Goal: Task Accomplishment & Management: Manage account settings

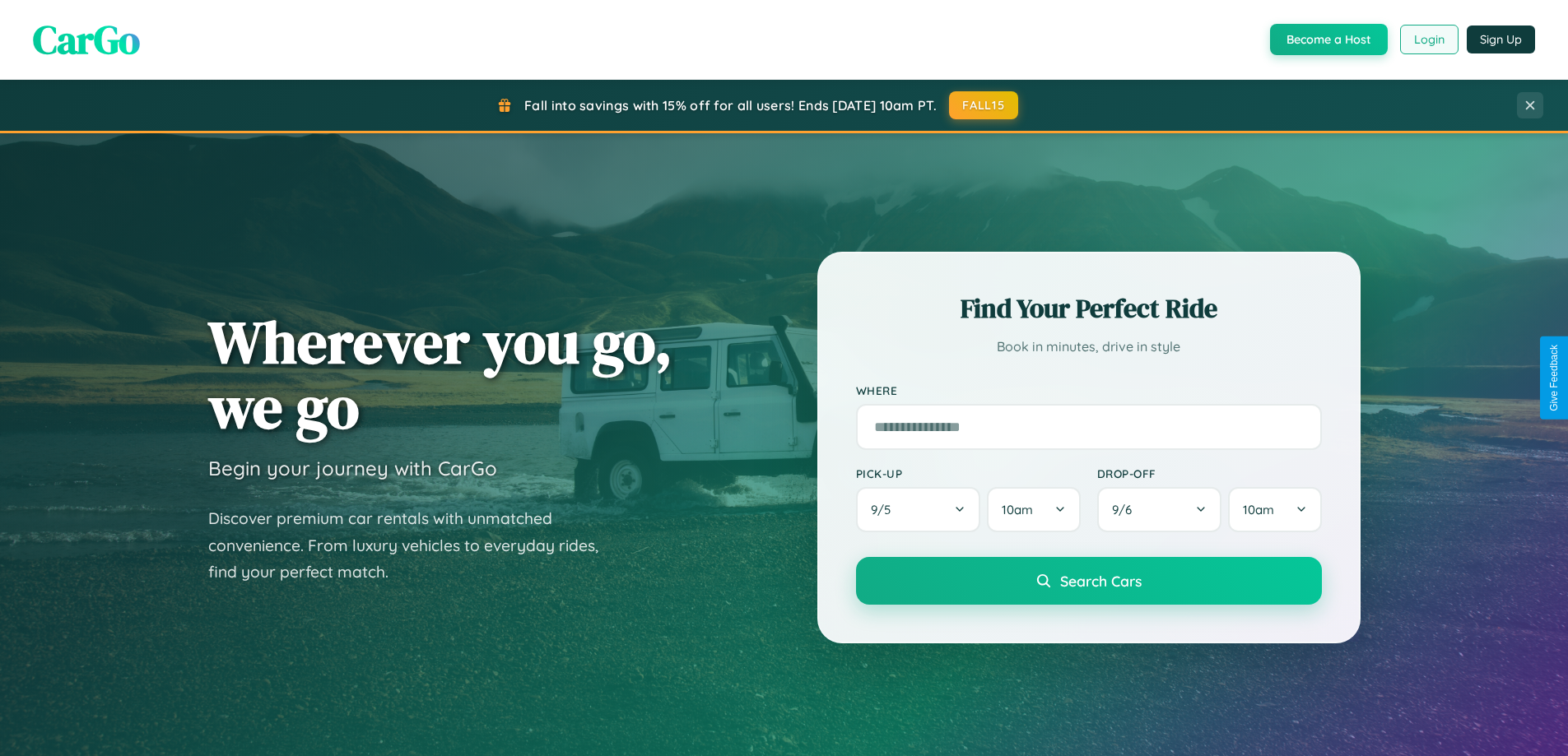
click at [1428, 39] on button "Login" at bounding box center [1428, 40] width 59 height 30
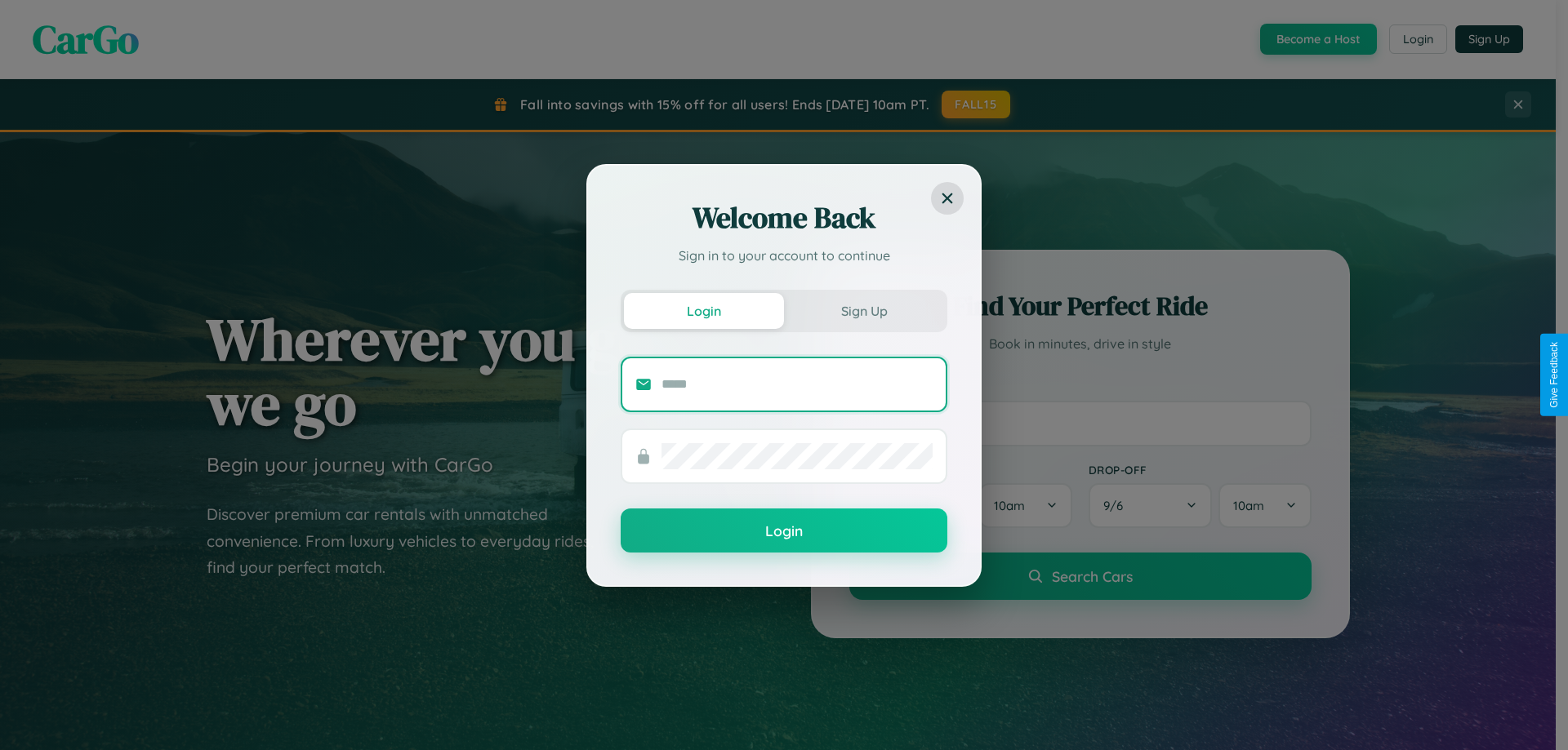
click at [797, 384] on input "text" at bounding box center [797, 385] width 271 height 26
type input "**********"
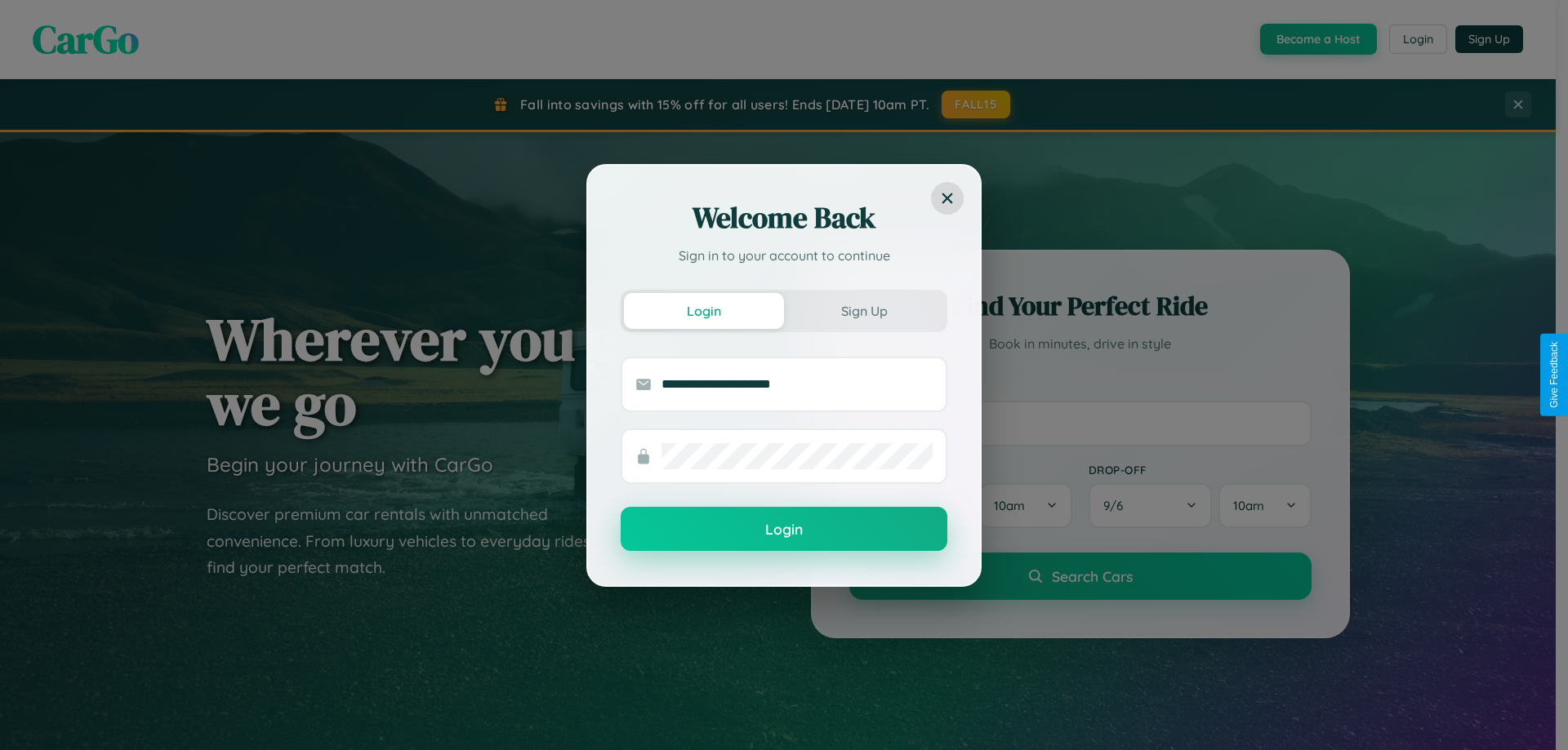
click at [784, 530] on button "Login" at bounding box center [784, 529] width 327 height 44
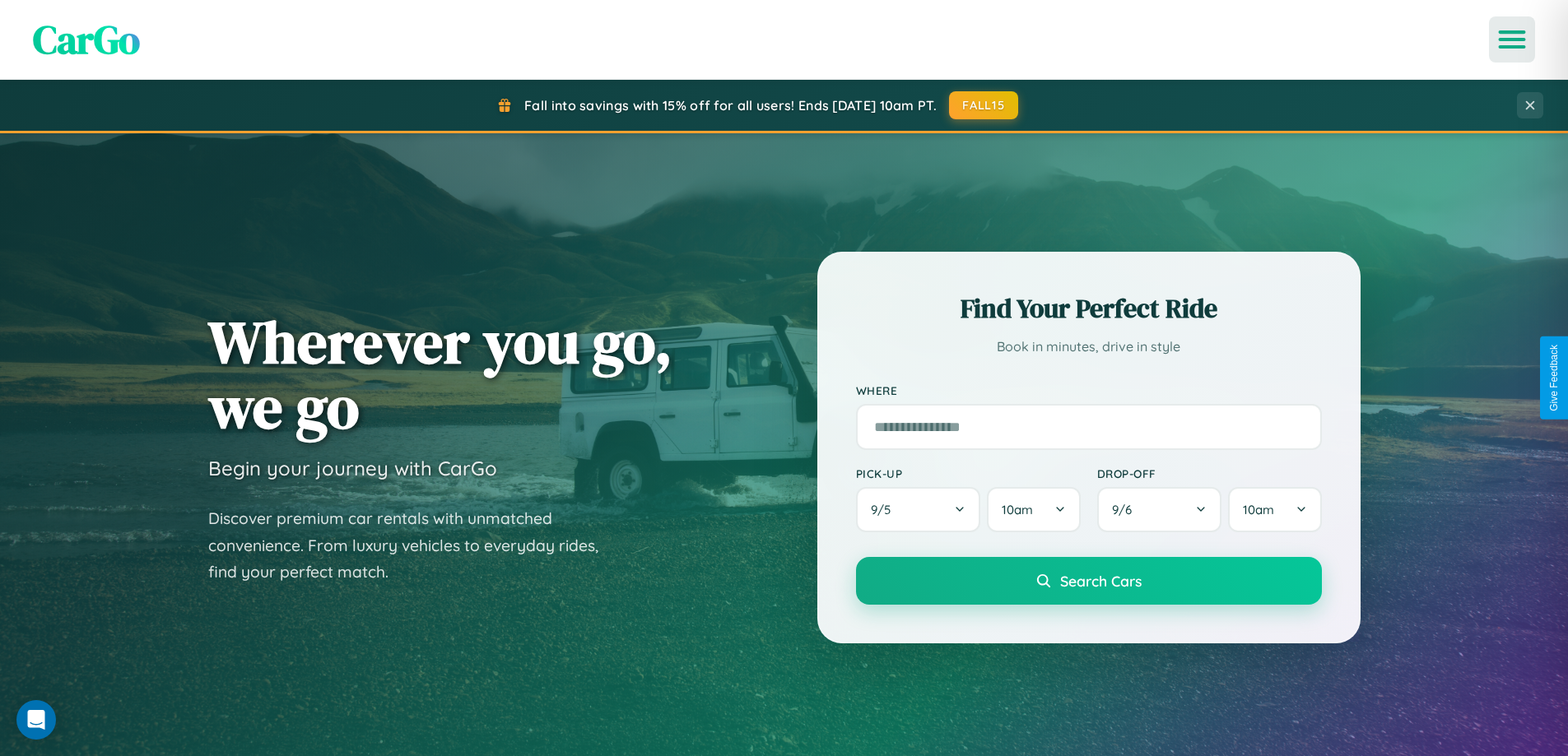
click at [1511, 39] on icon "Open menu" at bounding box center [1512, 40] width 24 height 15
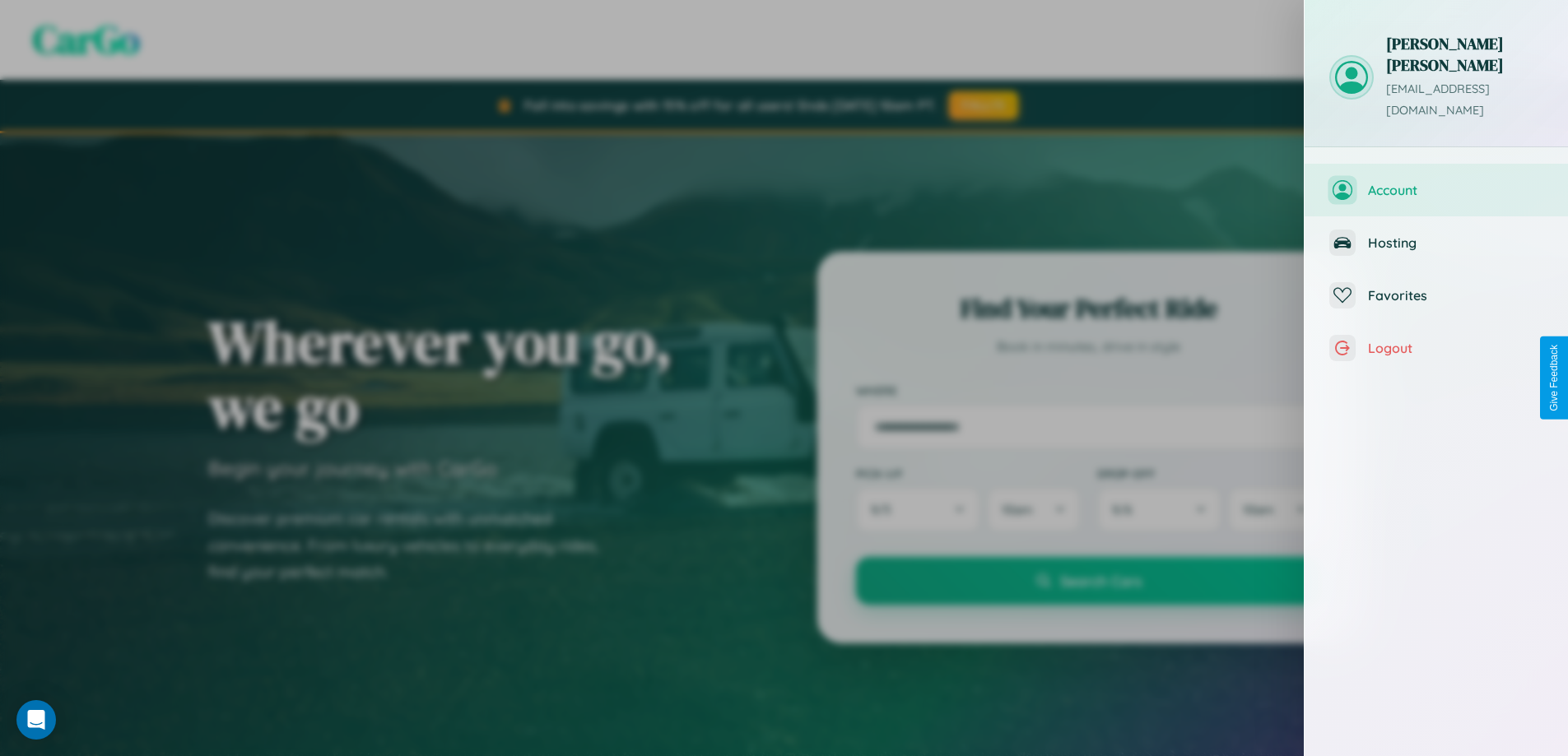
click at [1436, 182] on span "Account" at bounding box center [1455, 191] width 175 height 17
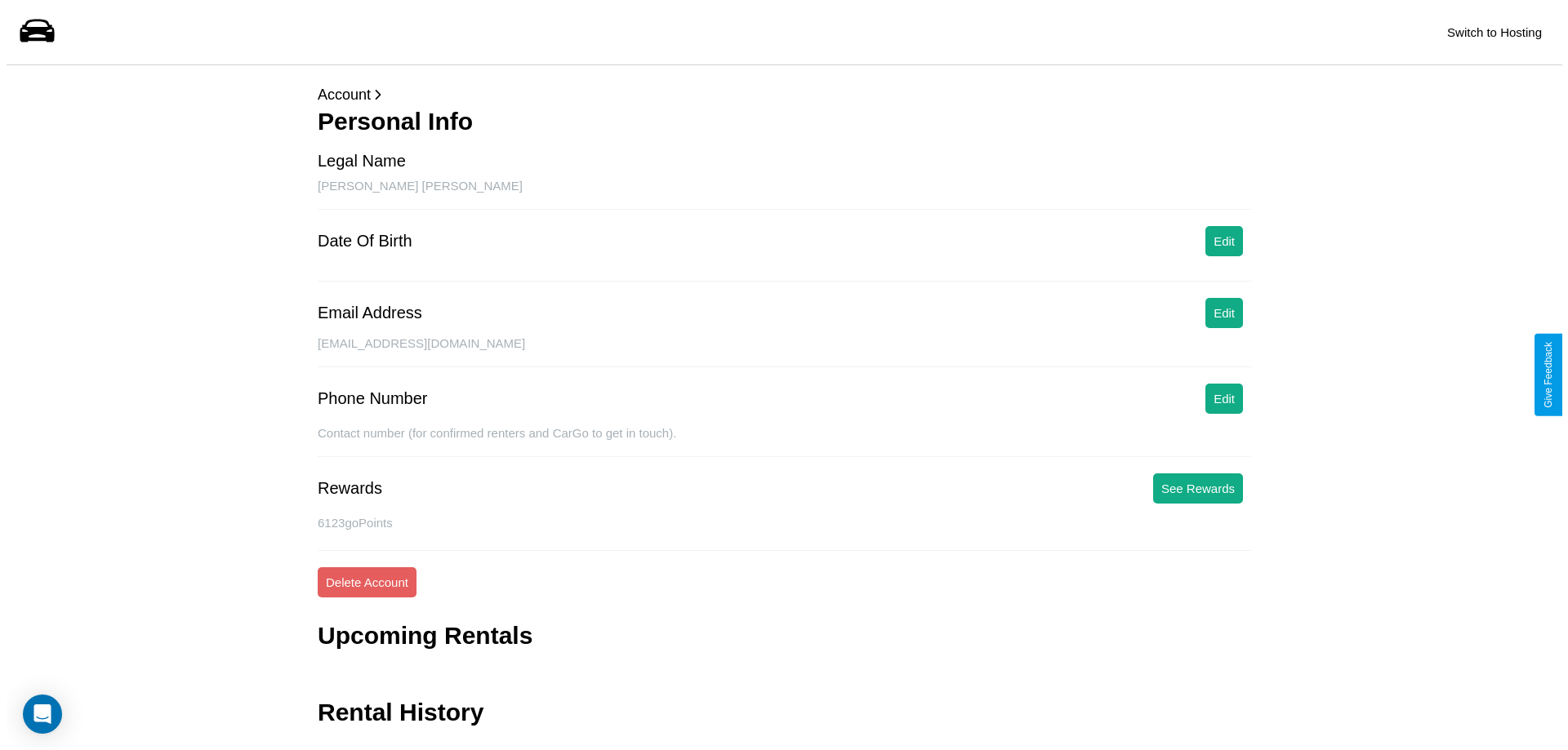
scroll to position [39, 0]
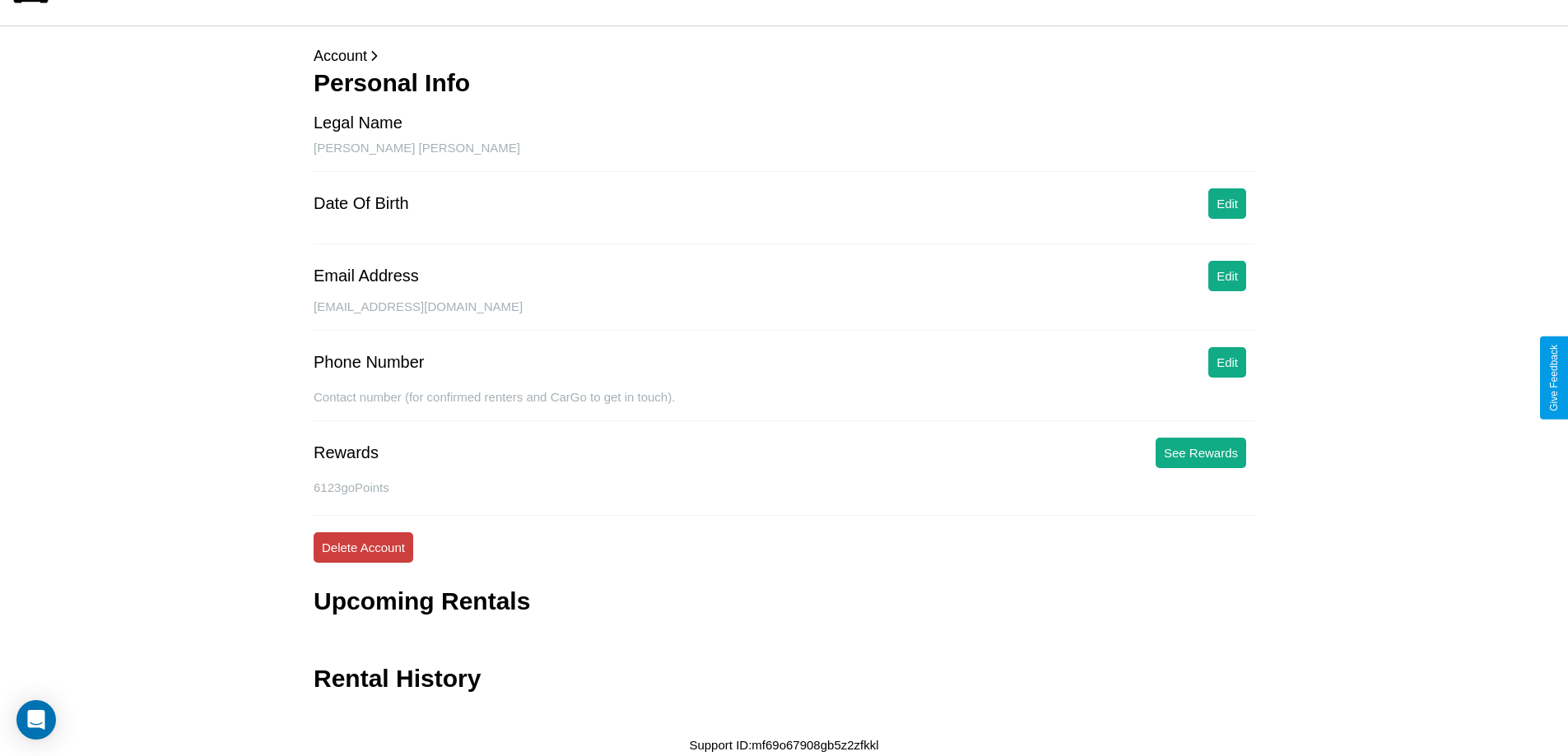
click at [363, 547] on button "Delete Account" at bounding box center [363, 547] width 100 height 31
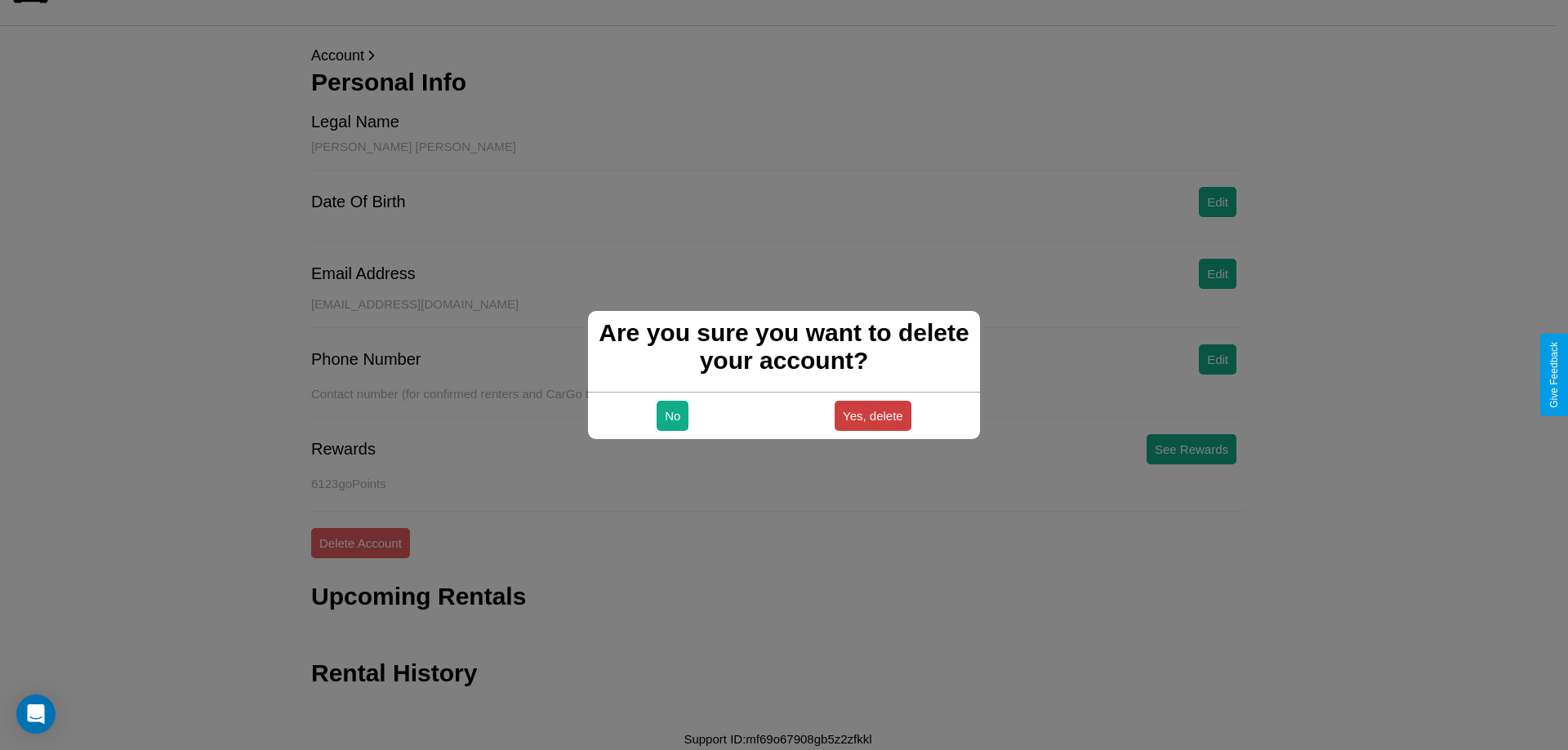
click at [872, 415] on button "Yes, delete" at bounding box center [872, 415] width 77 height 30
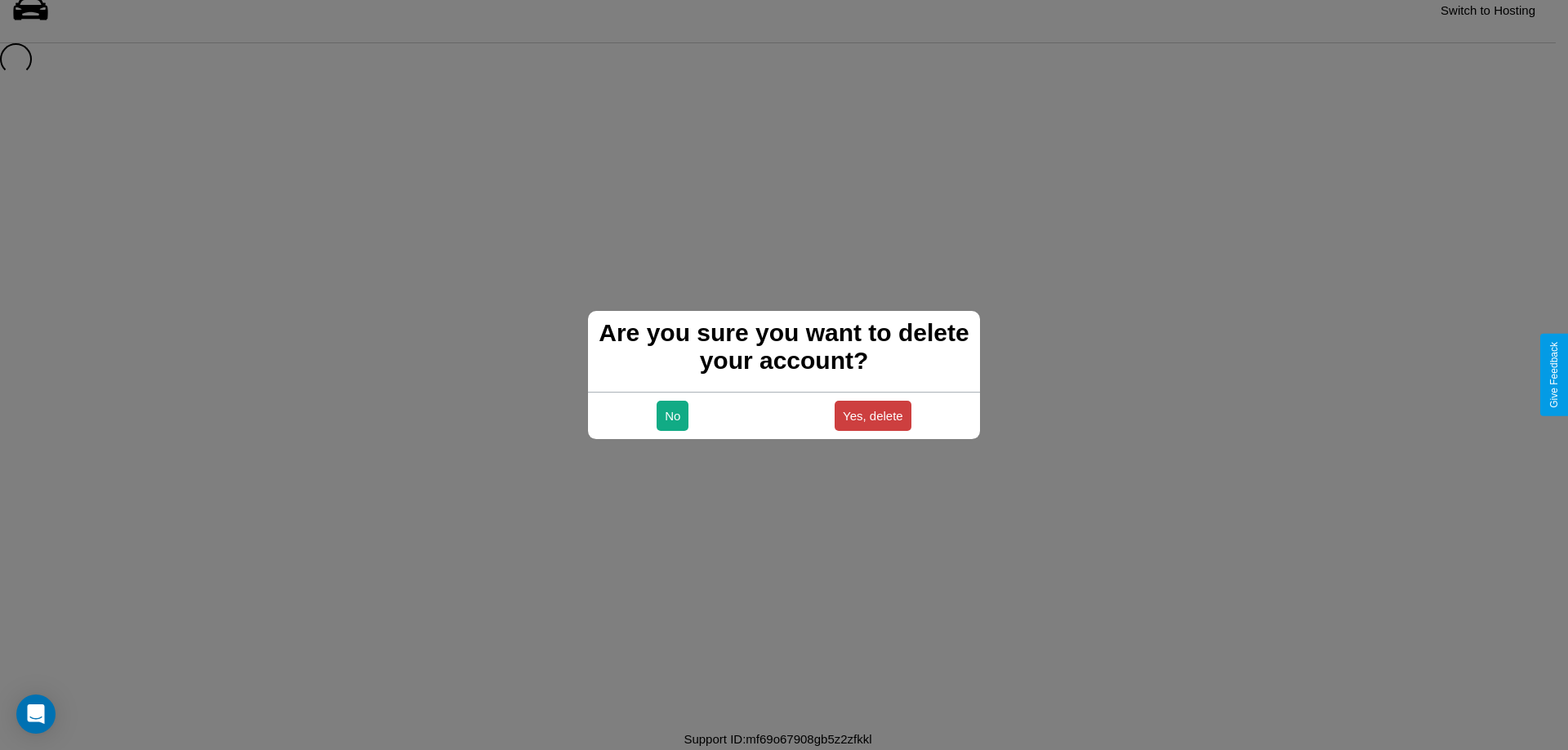
scroll to position [22, 0]
